Goal: Check status: Check status

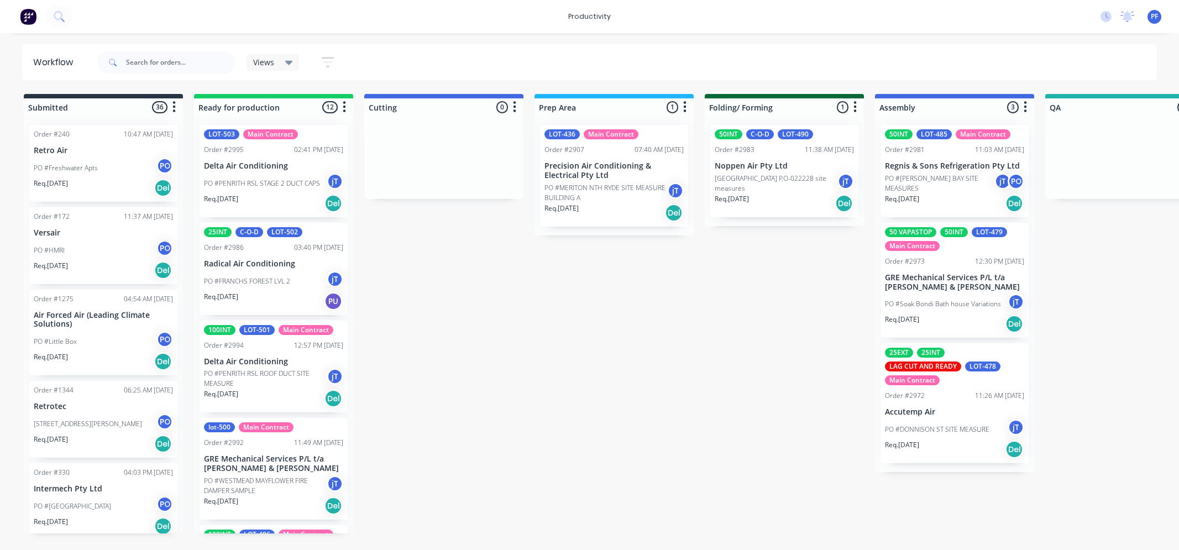
scroll to position [0, 784]
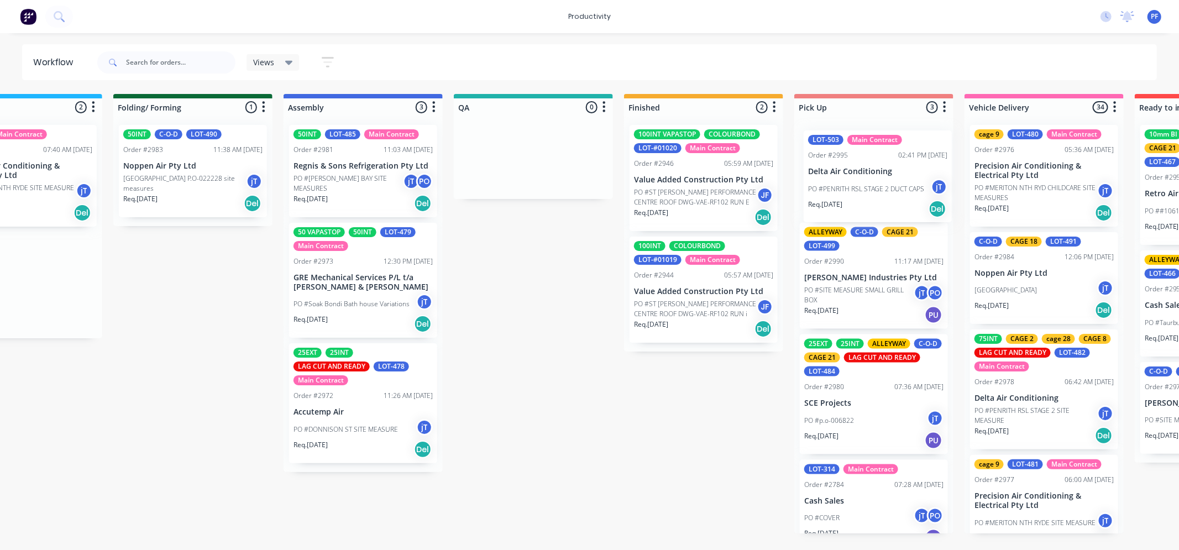
scroll to position [0, 594]
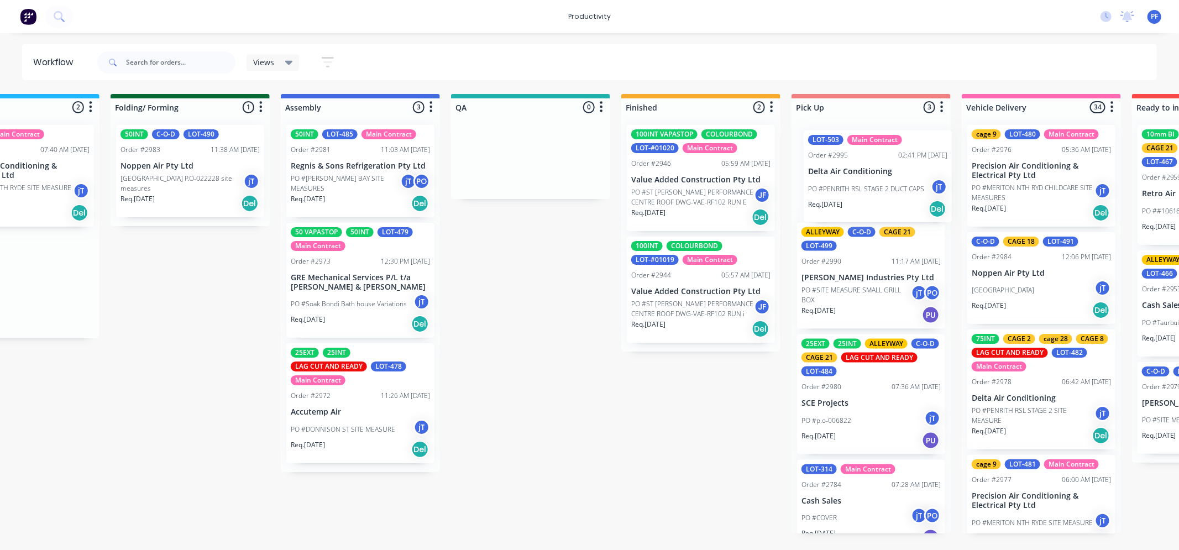
drag, startPoint x: 568, startPoint y: 188, endPoint x: 846, endPoint y: 183, distance: 278.6
click at [849, 184] on div "Submitted 36 Order #240 10:47 AM [DATE] Retro Air PO #Freshwater Apts PO Req. […" at bounding box center [479, 313] width 2163 height 439
click at [849, 170] on p "Delta Air Conditioning" at bounding box center [870, 165] width 139 height 9
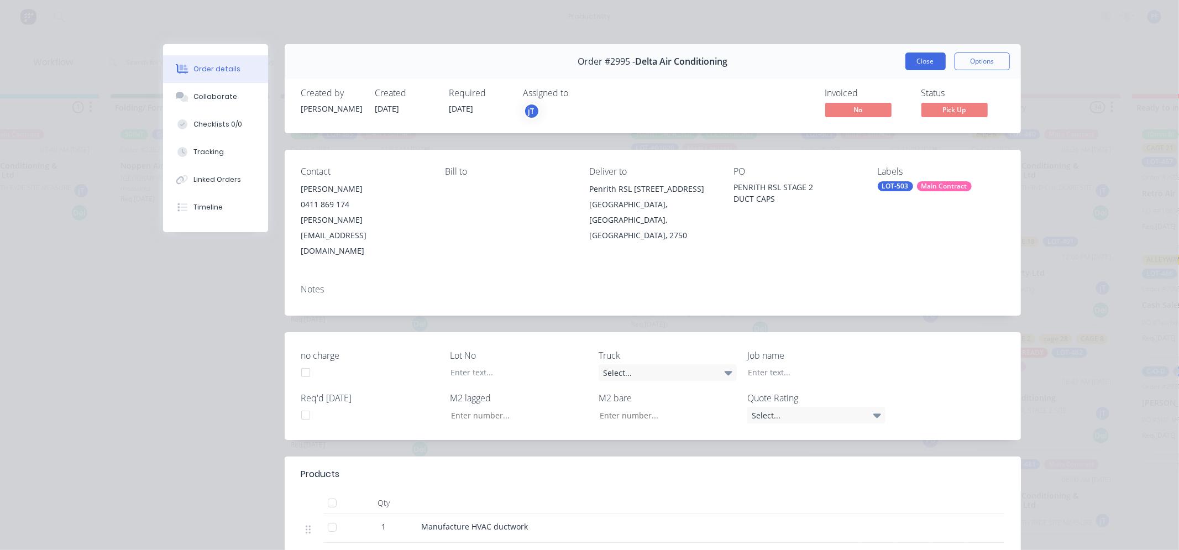
click at [926, 64] on button "Close" at bounding box center [925, 61] width 40 height 18
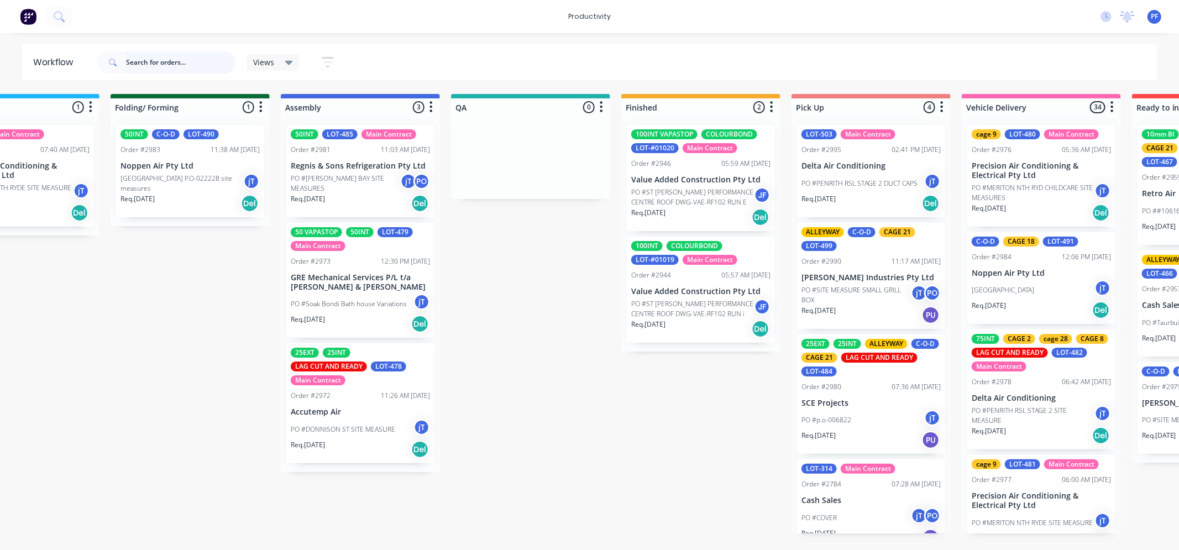
click at [170, 66] on input "text" at bounding box center [180, 62] width 109 height 22
type input "WEST"
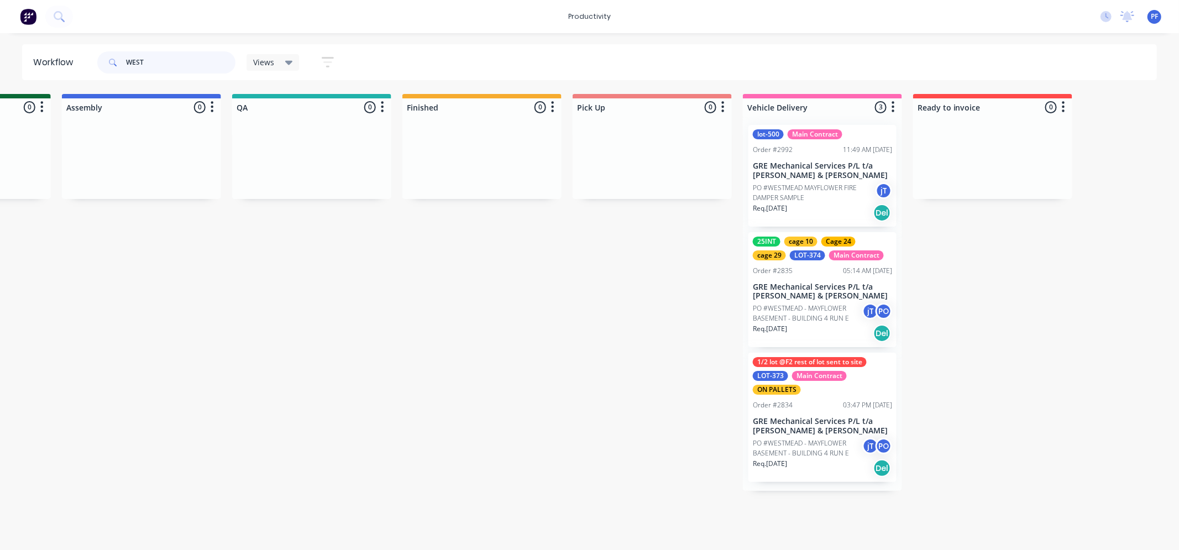
scroll to position [0, 813]
